Goal: Task Accomplishment & Management: Use online tool/utility

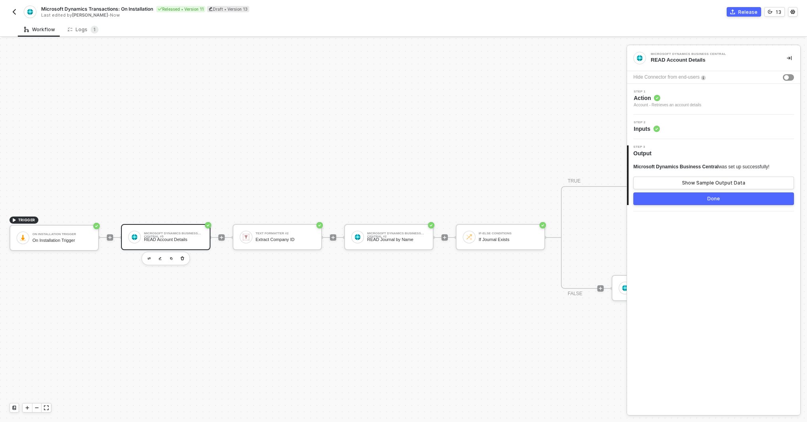
scroll to position [15, 19]
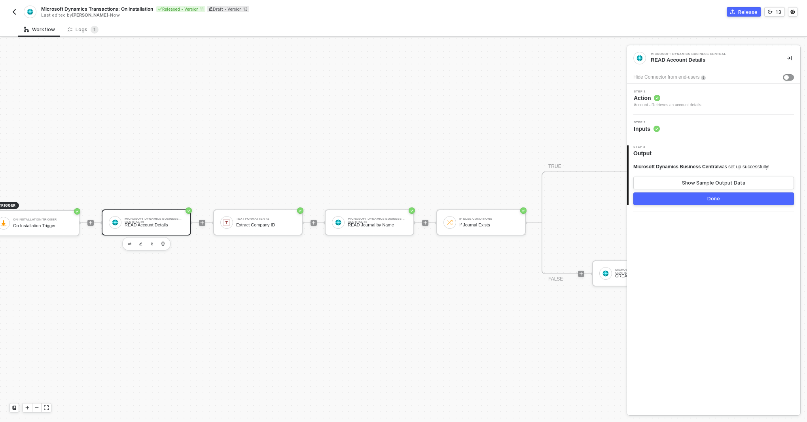
click at [14, 11] on img "button" at bounding box center [14, 12] width 6 height 6
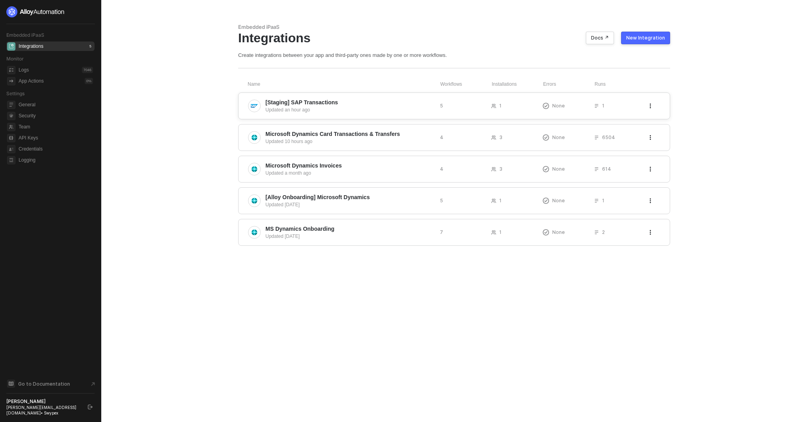
click at [344, 104] on span "[Staging] SAP Transactions" at bounding box center [349, 102] width 168 height 8
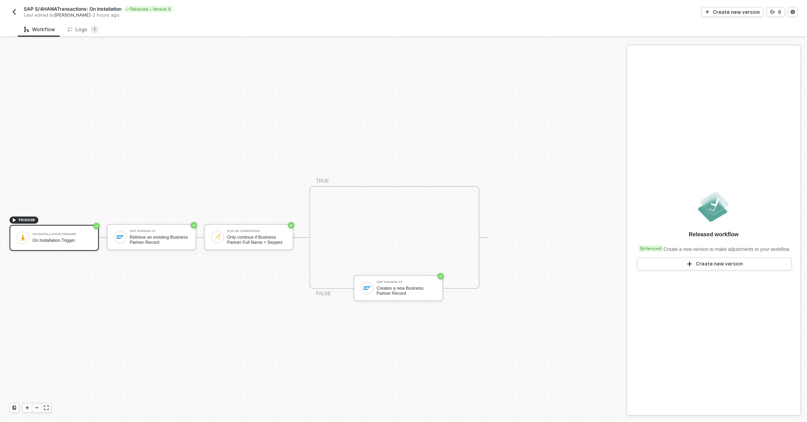
scroll to position [15, 0]
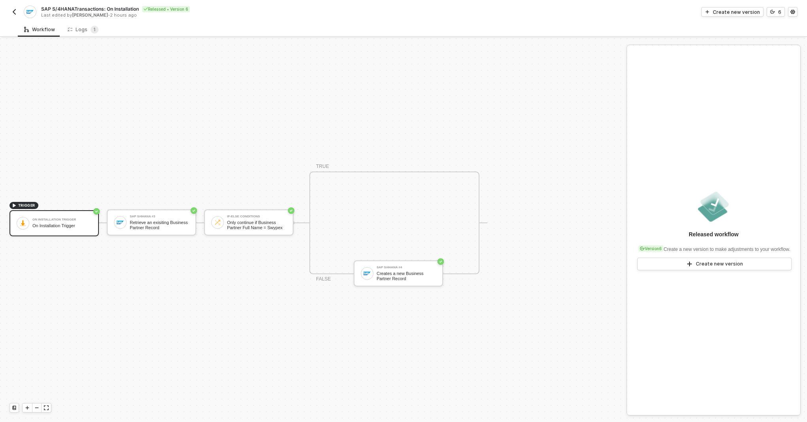
click at [483, 221] on div "TRUE FALSE SAP S/4HANA #4 Creates a new Business Partner Record" at bounding box center [390, 223] width 194 height 103
click at [727, 13] on div "Create new version" at bounding box center [736, 12] width 47 height 7
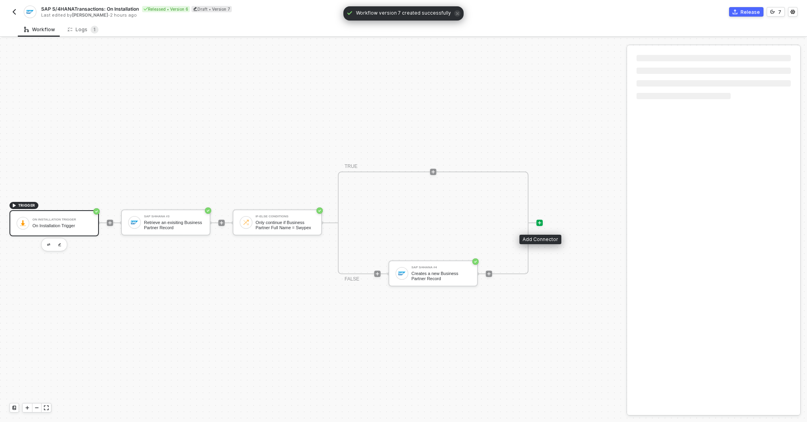
click at [538, 221] on icon "icon-play" at bounding box center [539, 223] width 5 height 5
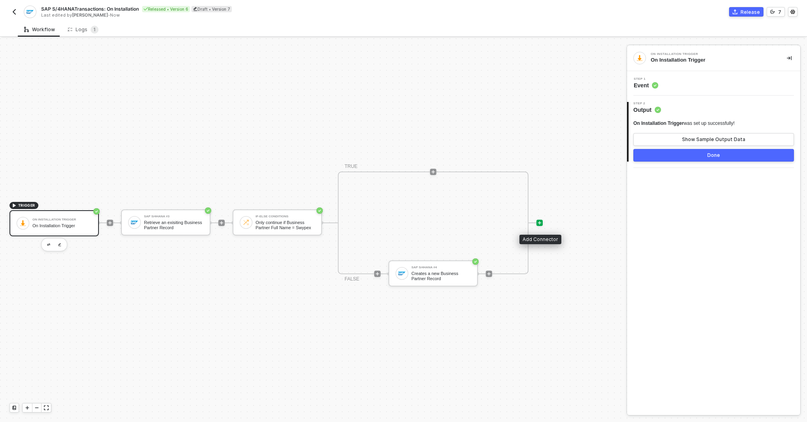
click at [541, 223] on icon "icon-play" at bounding box center [540, 223] width 4 height 4
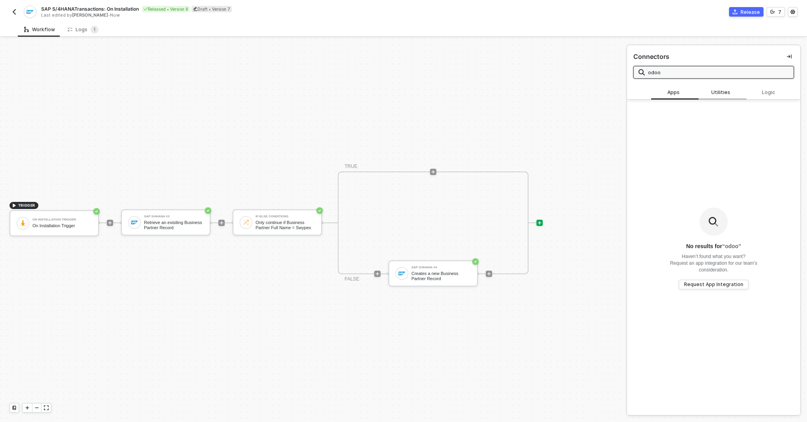
type input "odoo"
click at [715, 92] on div "Utilities" at bounding box center [722, 92] width 35 height 6
click at [704, 73] on input "odoo" at bounding box center [718, 72] width 141 height 9
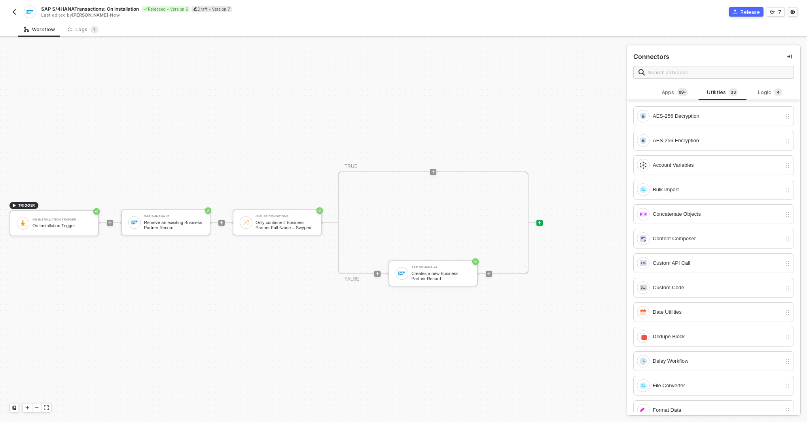
click at [424, 123] on div "TRIGGER On Installation Trigger On Installation Trigger SAP S/4HANA #3 Retrieve…" at bounding box center [311, 223] width 623 height 399
